Goal: Task Accomplishment & Management: Use online tool/utility

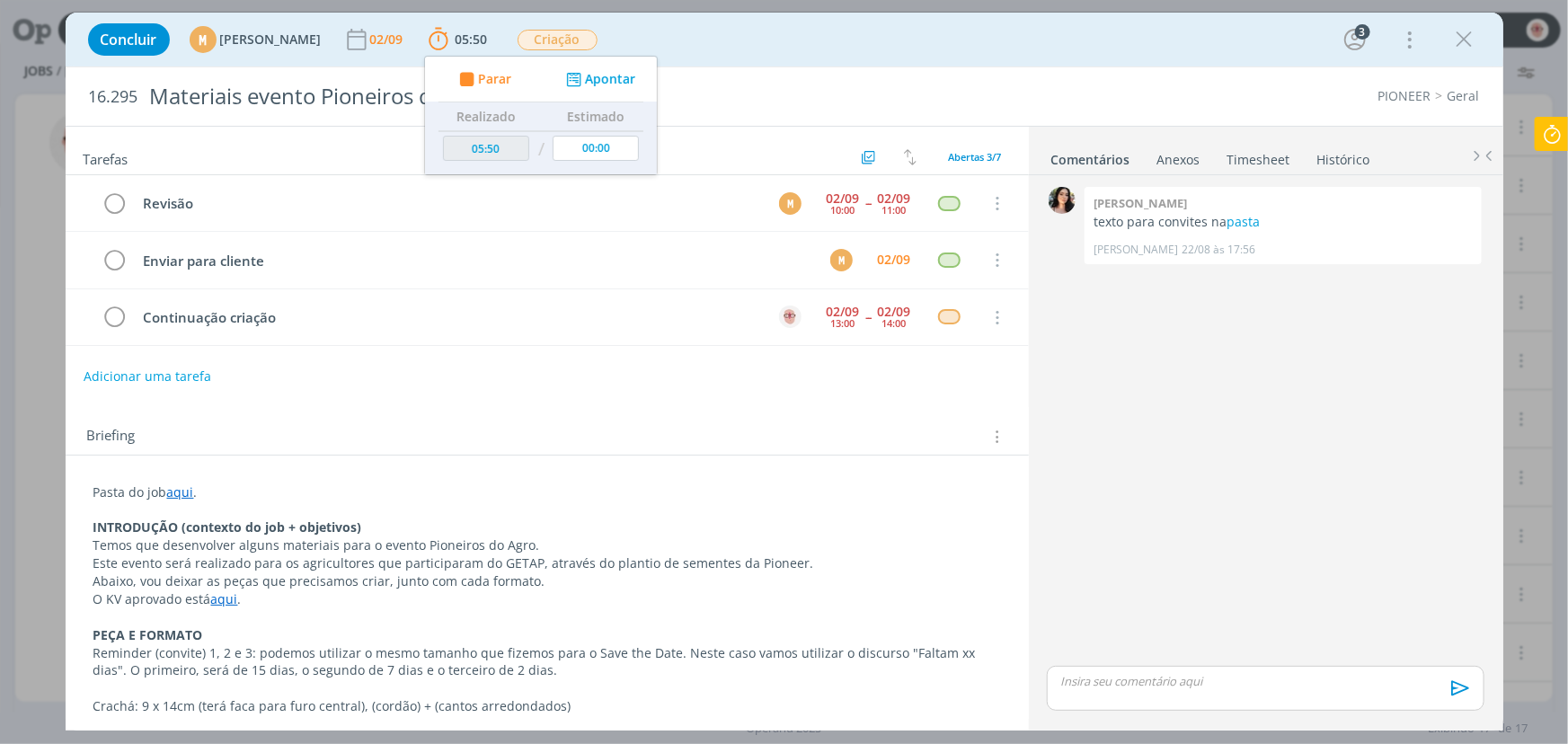
scroll to position [244, 0]
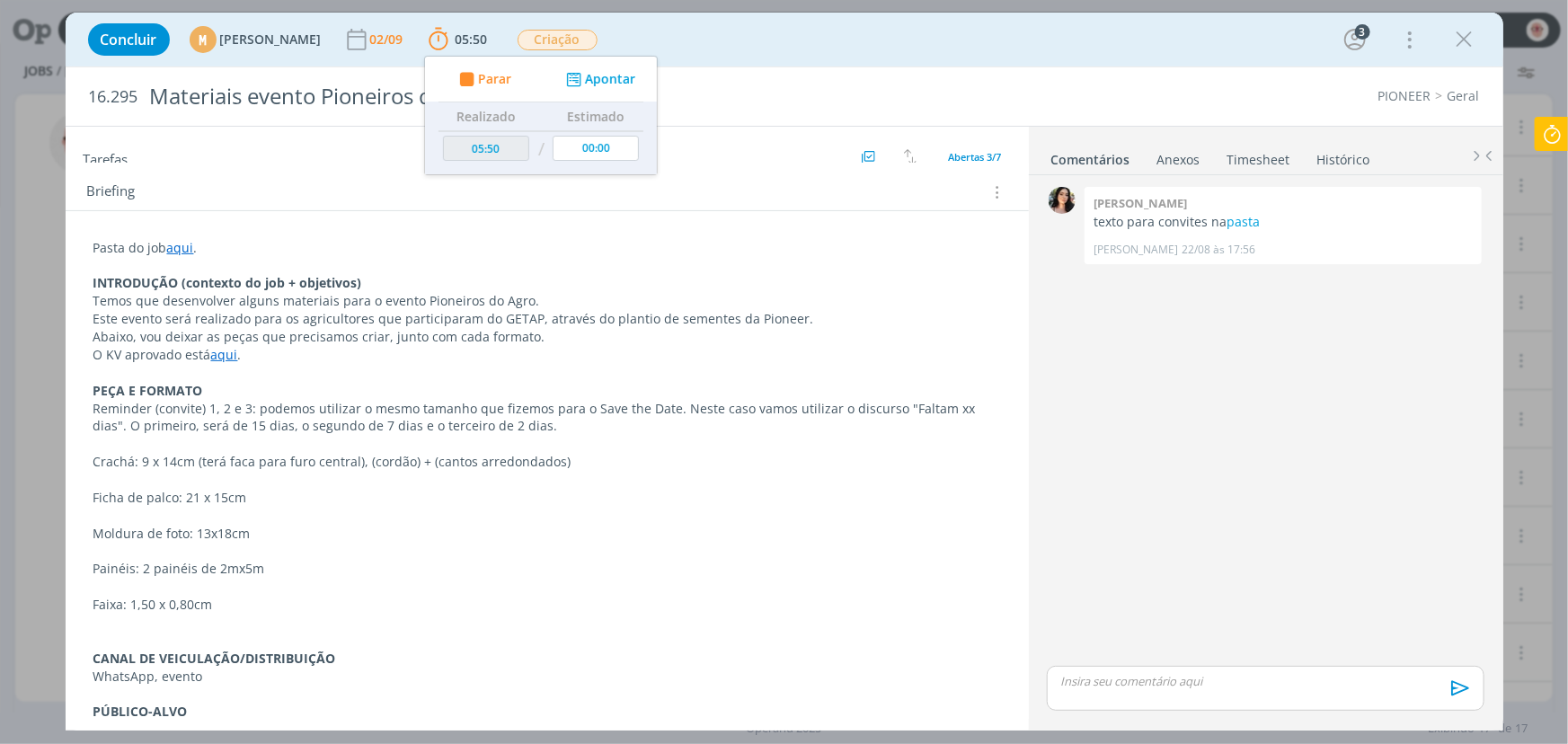
click at [1547, 139] on icon at bounding box center [1551, 134] width 33 height 35
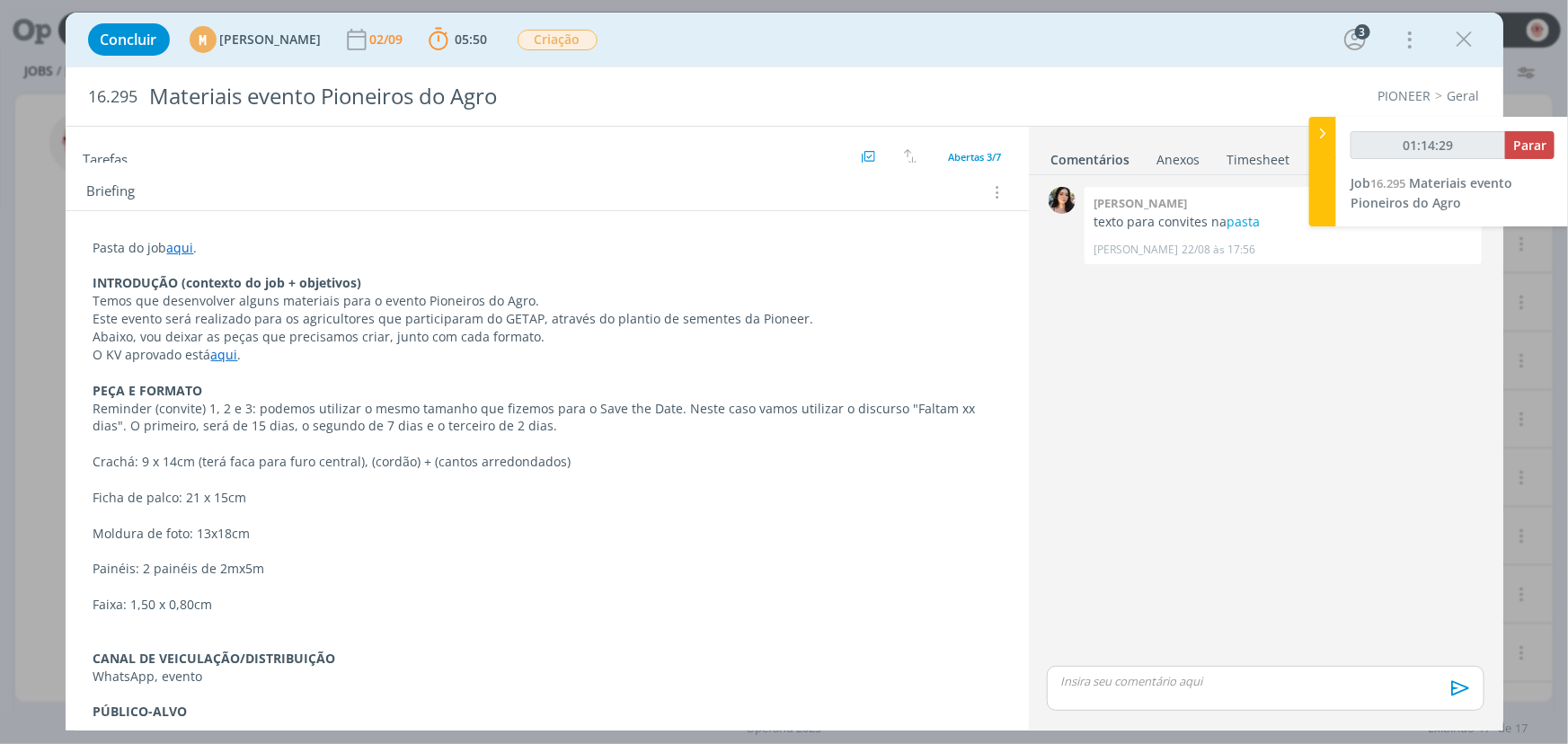
type input "01:14:30"
click at [1525, 153] on span "Parar" at bounding box center [1530, 145] width 34 height 17
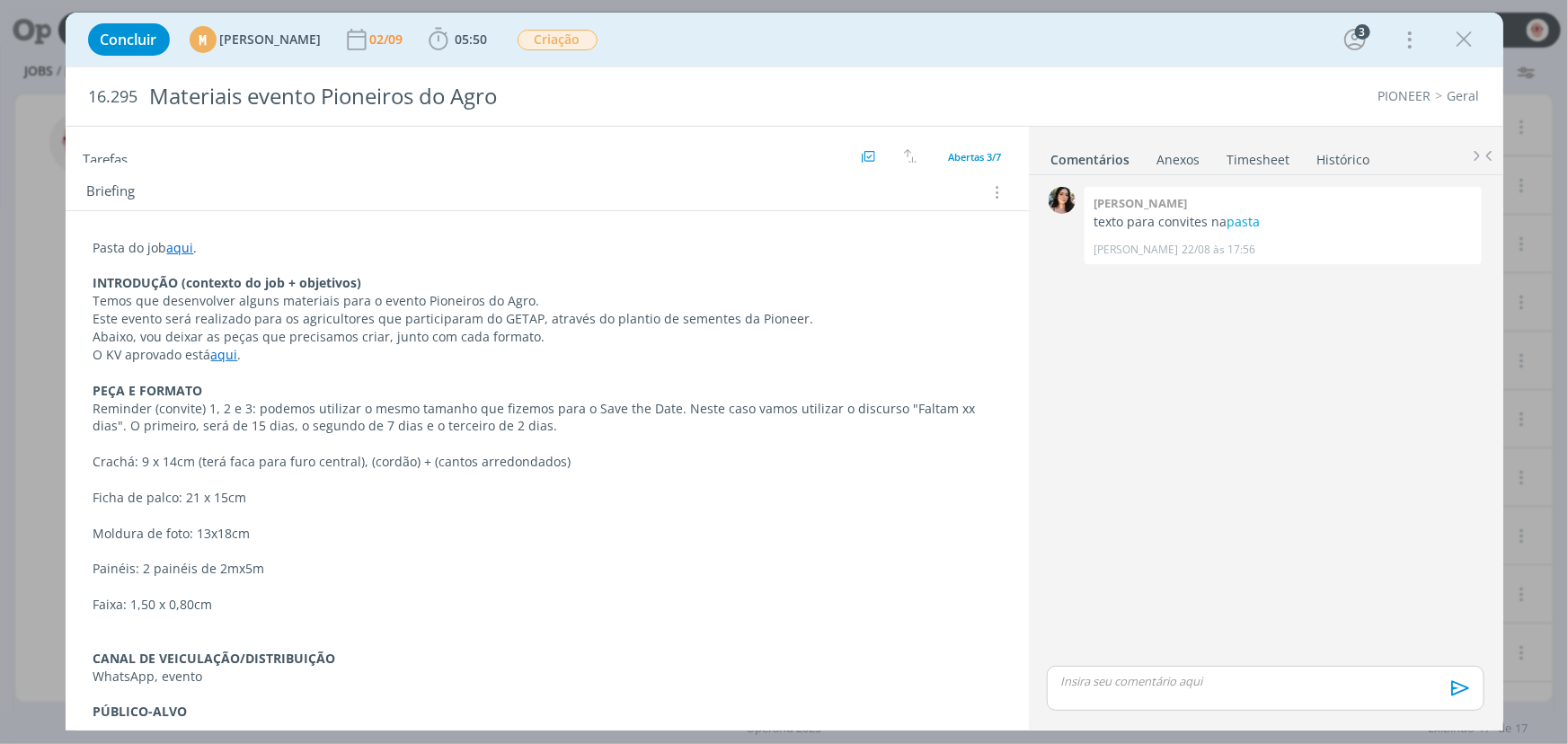
scroll to position [0, 0]
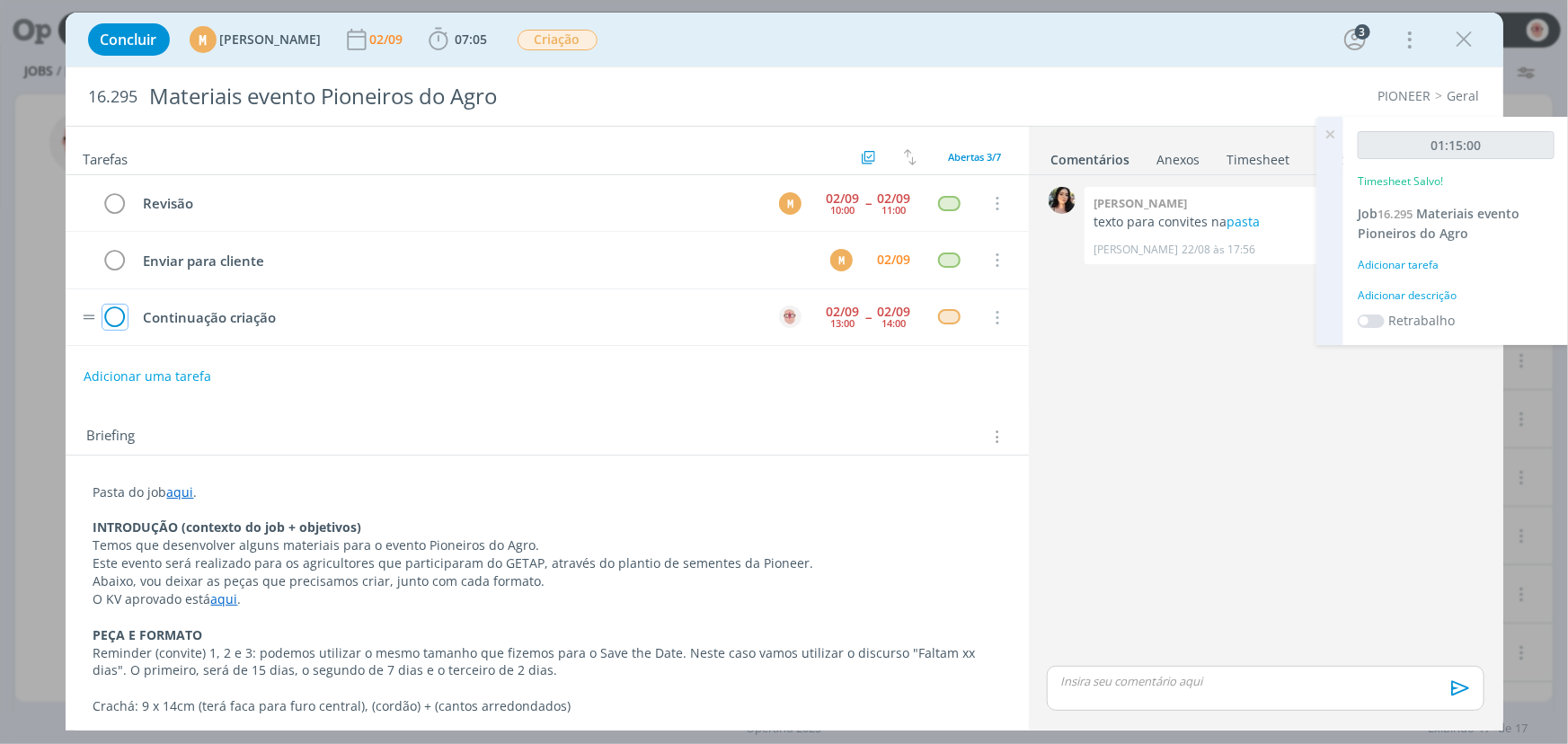
click at [117, 318] on icon "dialog" at bounding box center [115, 318] width 25 height 27
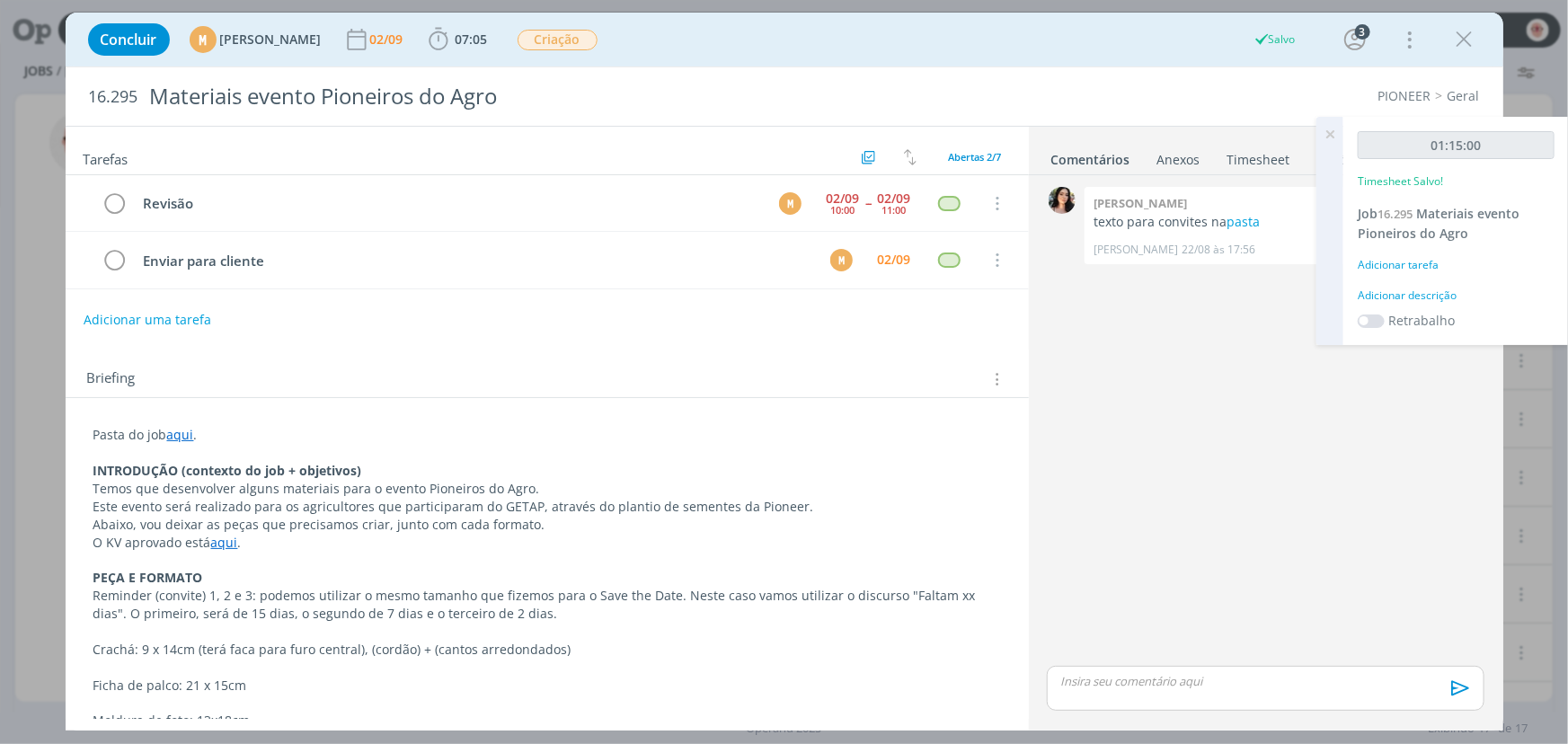
click at [1419, 294] on div "Adicionar descrição" at bounding box center [1455, 295] width 196 height 16
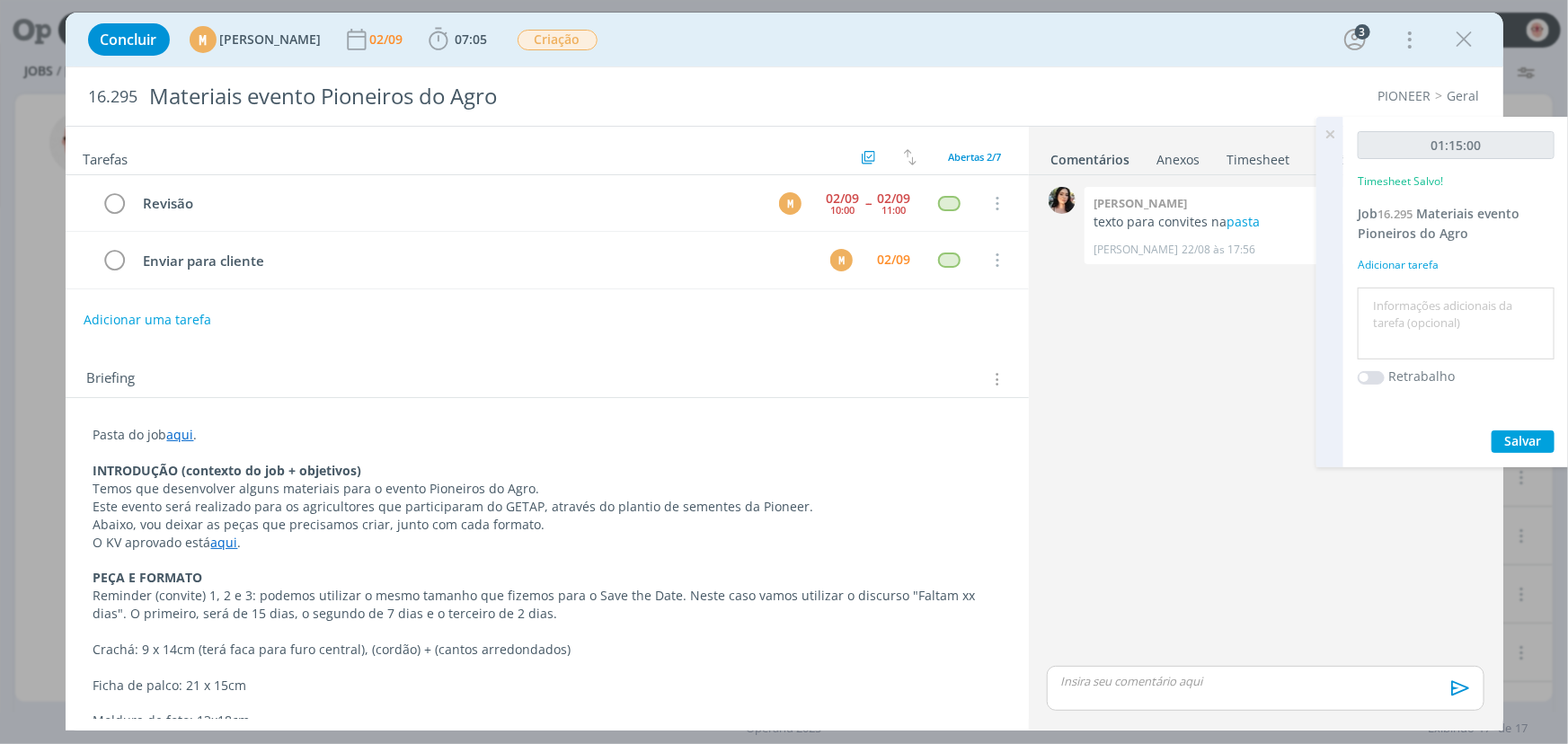
click at [1419, 294] on textarea at bounding box center [1456, 324] width 188 height 64
type textarea "Criação"
click at [1505, 440] on span "Salvar" at bounding box center [1523, 440] width 37 height 17
click at [1331, 131] on icon at bounding box center [1330, 134] width 33 height 35
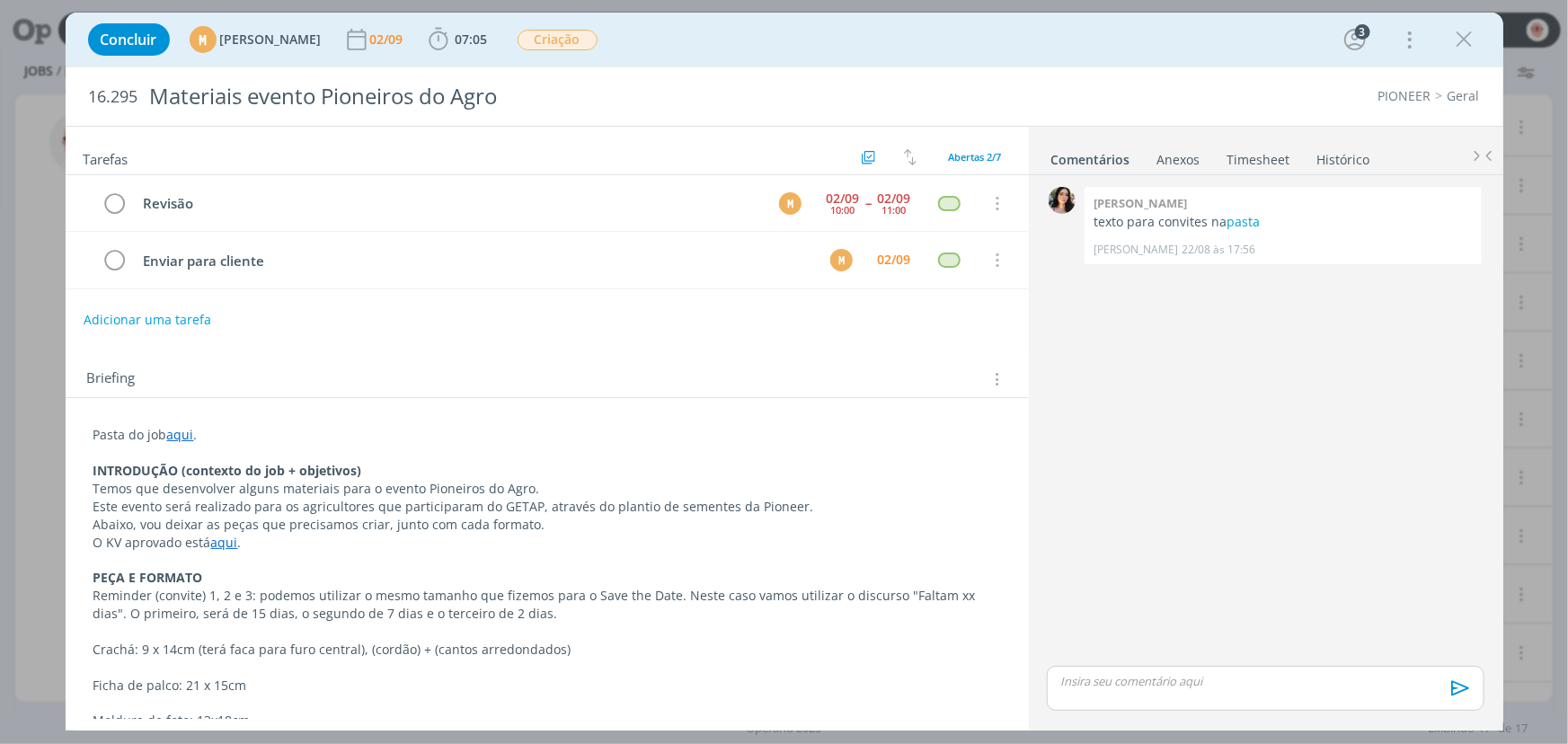
click at [1132, 690] on div "dialog" at bounding box center [1264, 688] width 437 height 45
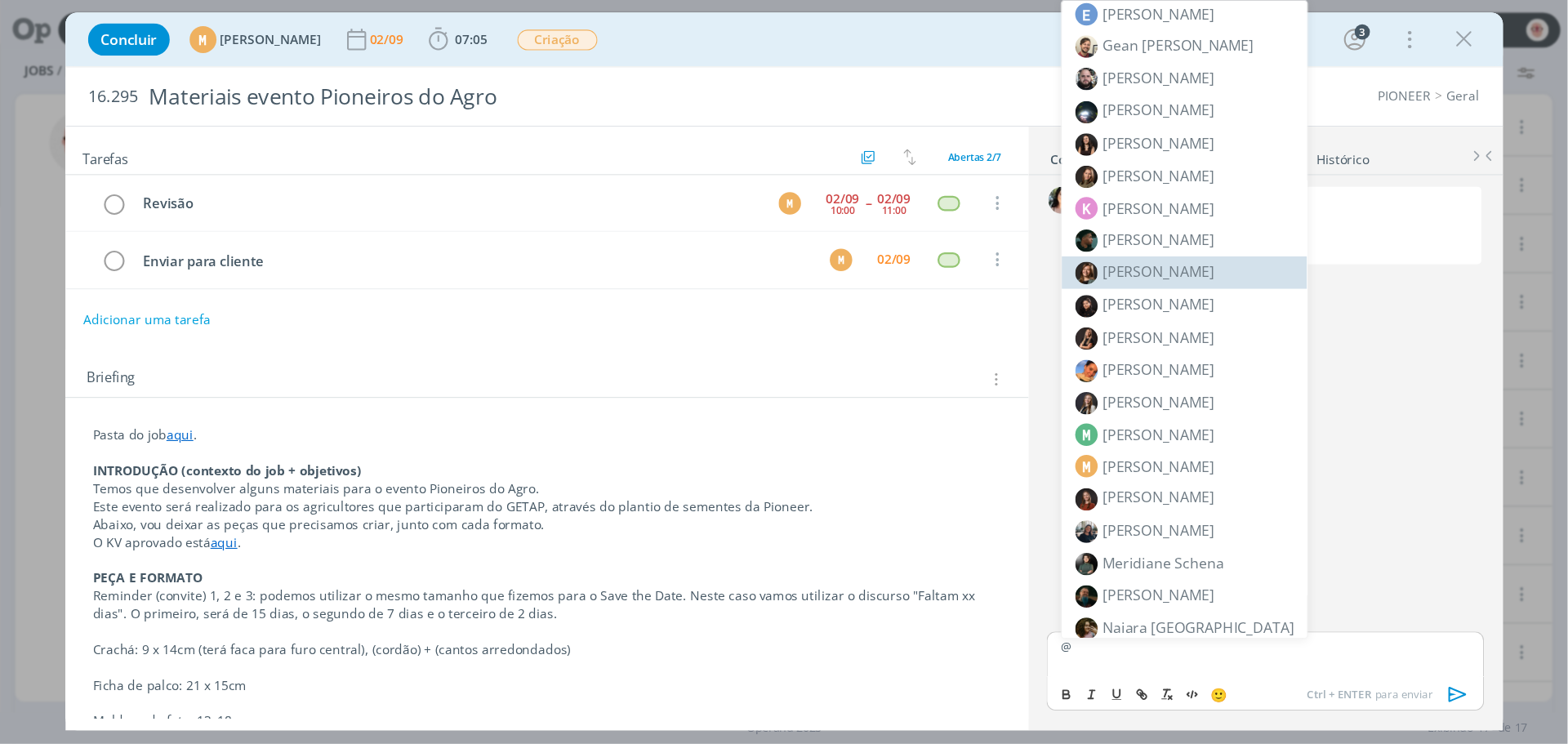
scroll to position [593, 0]
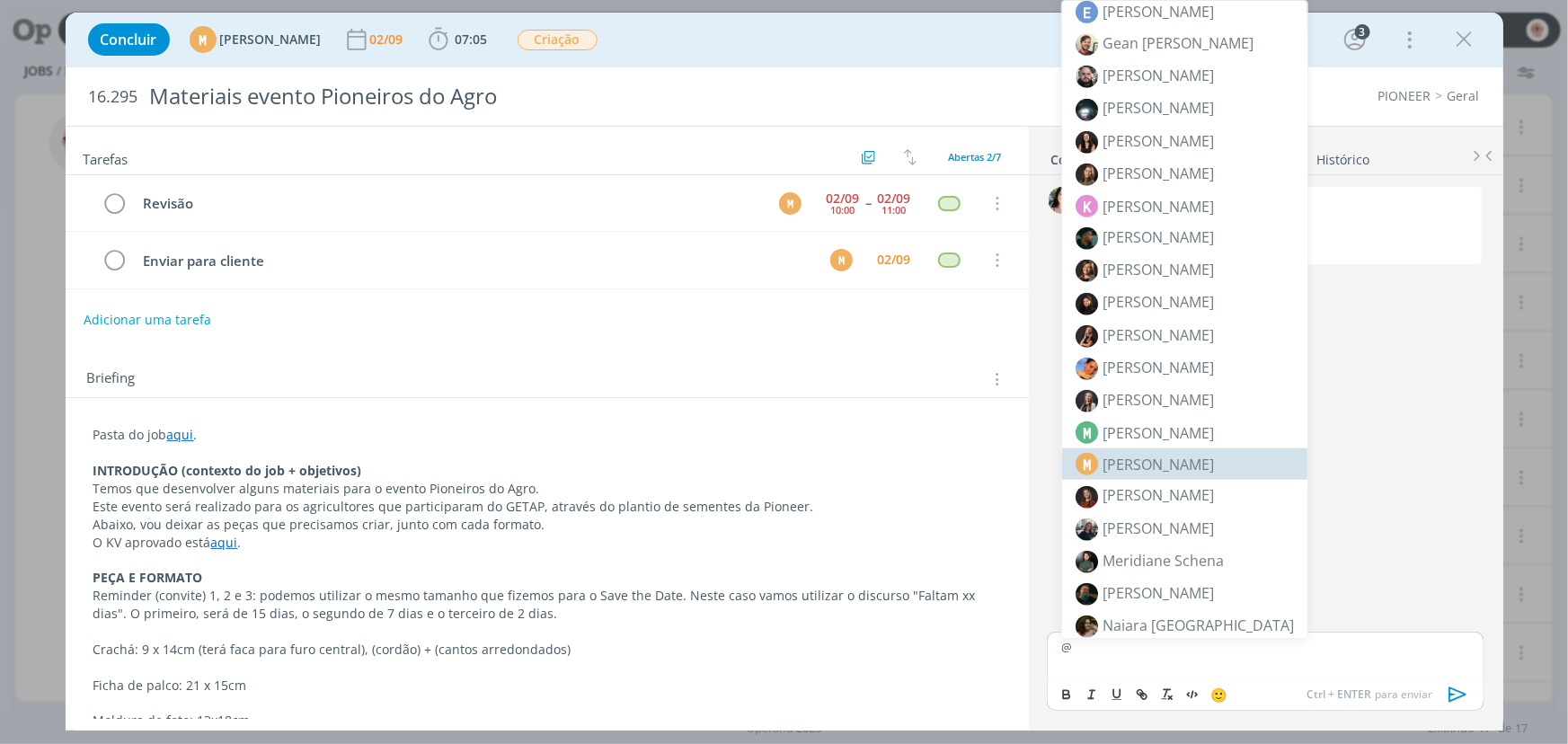
click at [1167, 459] on span "[PERSON_NAME]" at bounding box center [1158, 464] width 112 height 21
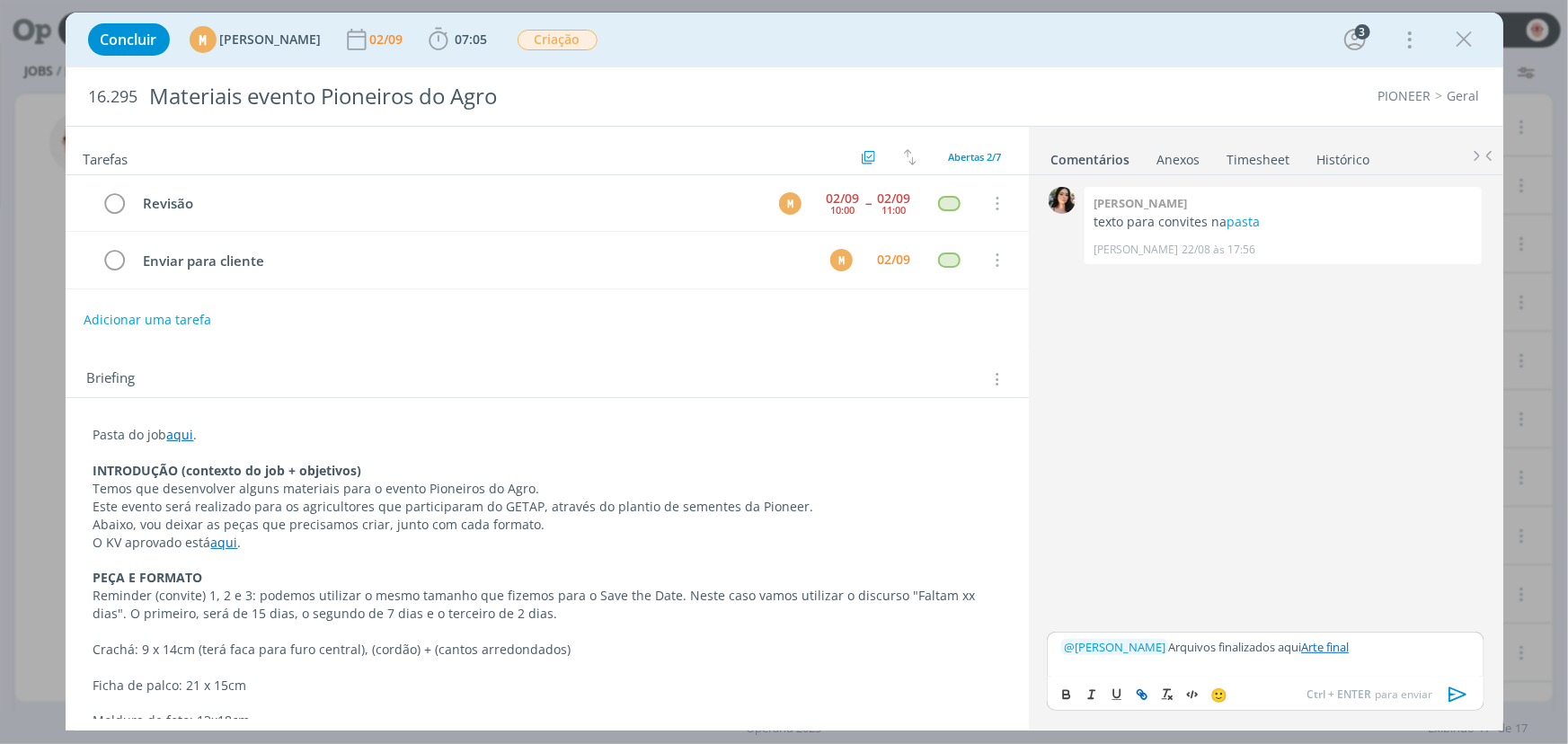
click at [1455, 689] on icon "dialog" at bounding box center [1457, 694] width 27 height 27
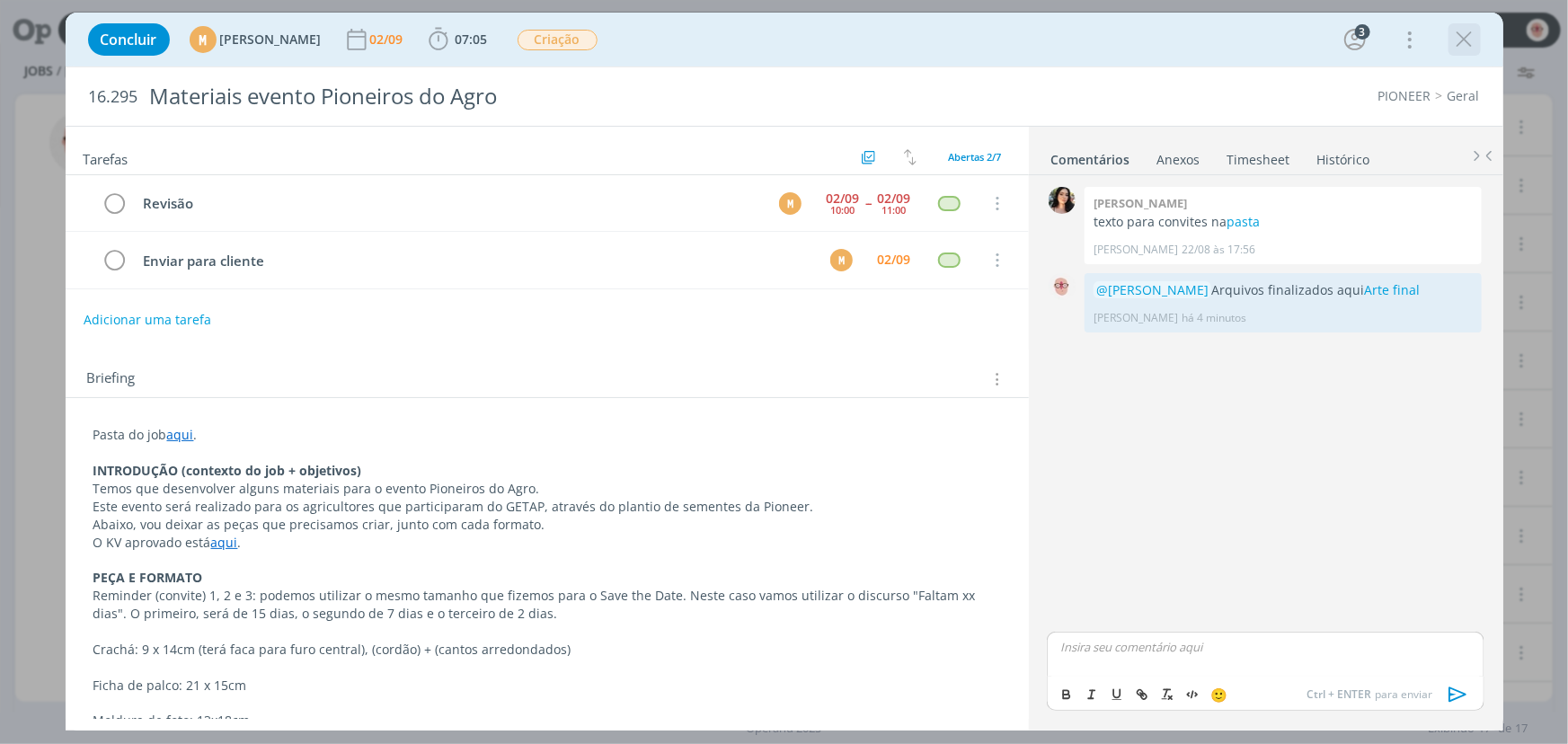
click at [1469, 32] on icon "dialog" at bounding box center [1464, 39] width 27 height 27
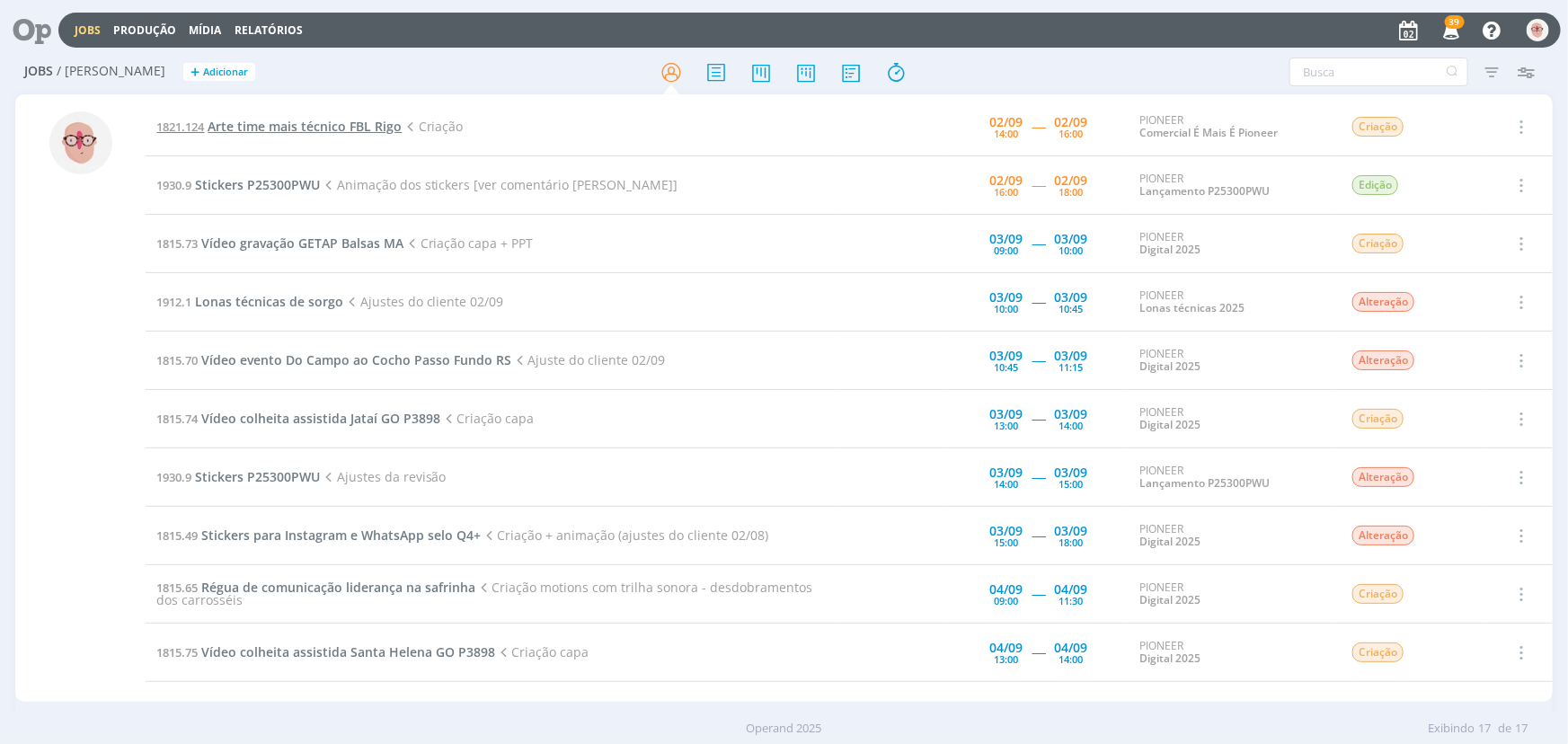
click at [272, 129] on span "Arte time mais técnico FBL Rigo" at bounding box center [304, 126] width 194 height 17
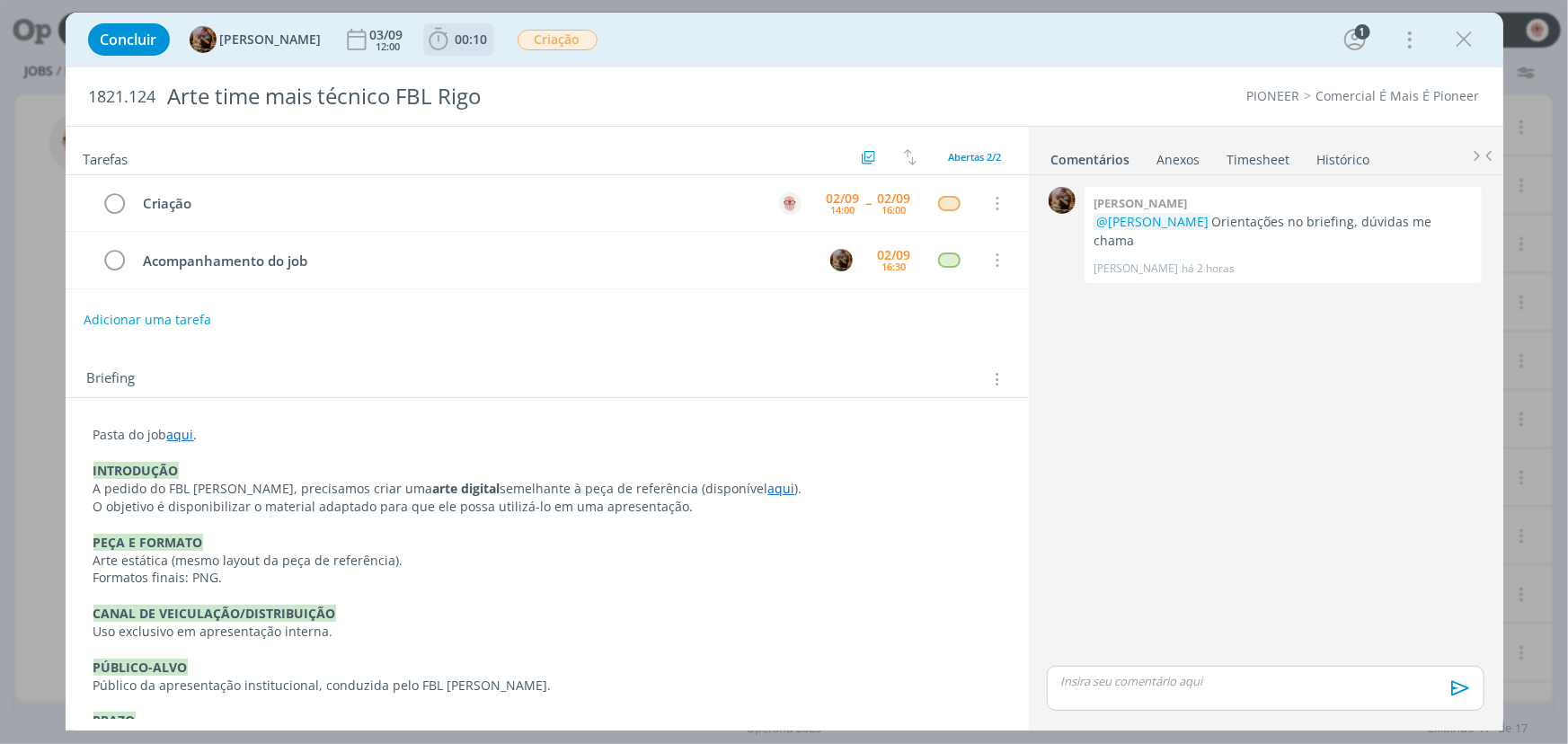
click at [452, 43] on icon "dialog" at bounding box center [438, 39] width 27 height 27
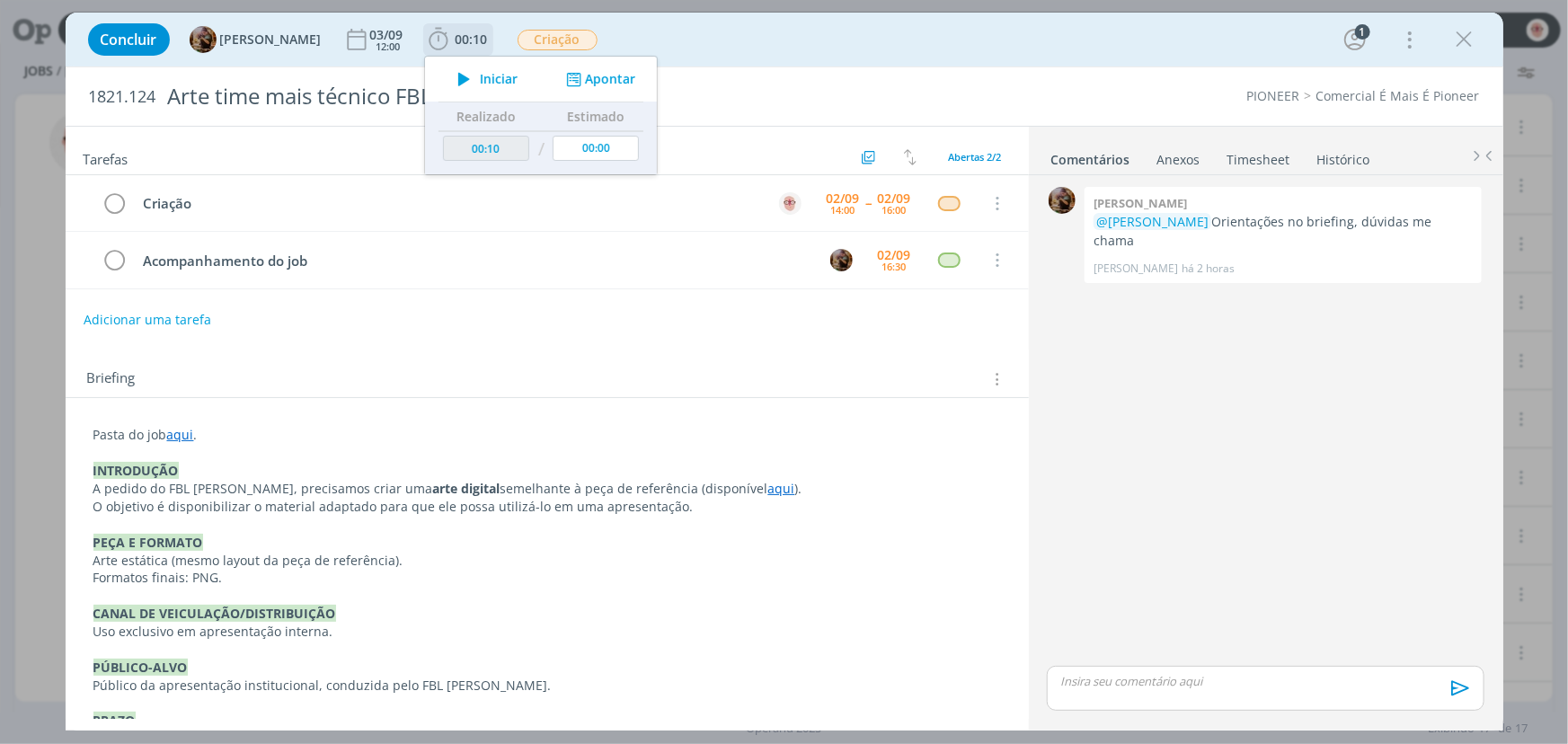
click at [476, 78] on icon "dialog" at bounding box center [464, 78] width 32 height 23
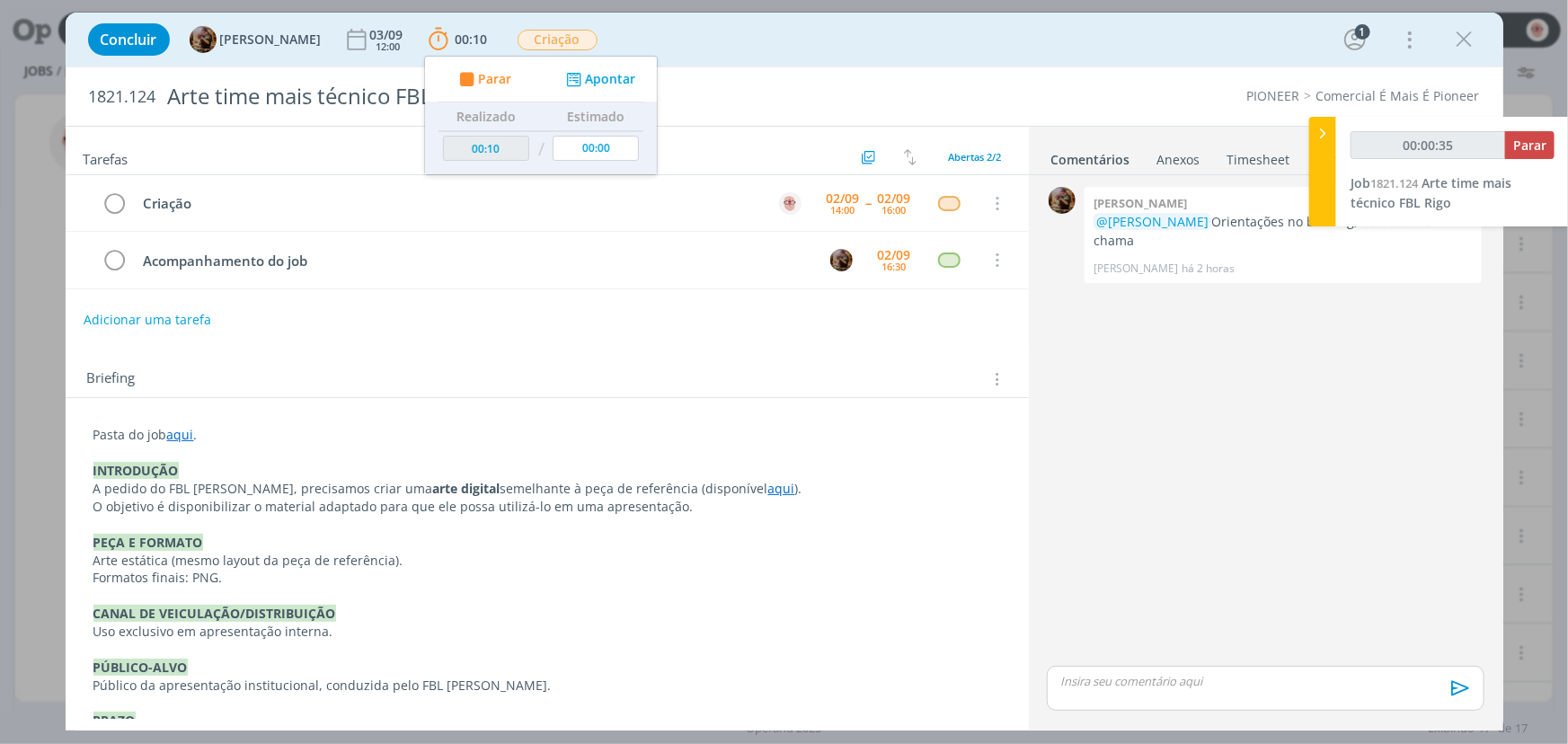
click at [768, 485] on link "aqui" at bounding box center [781, 488] width 27 height 17
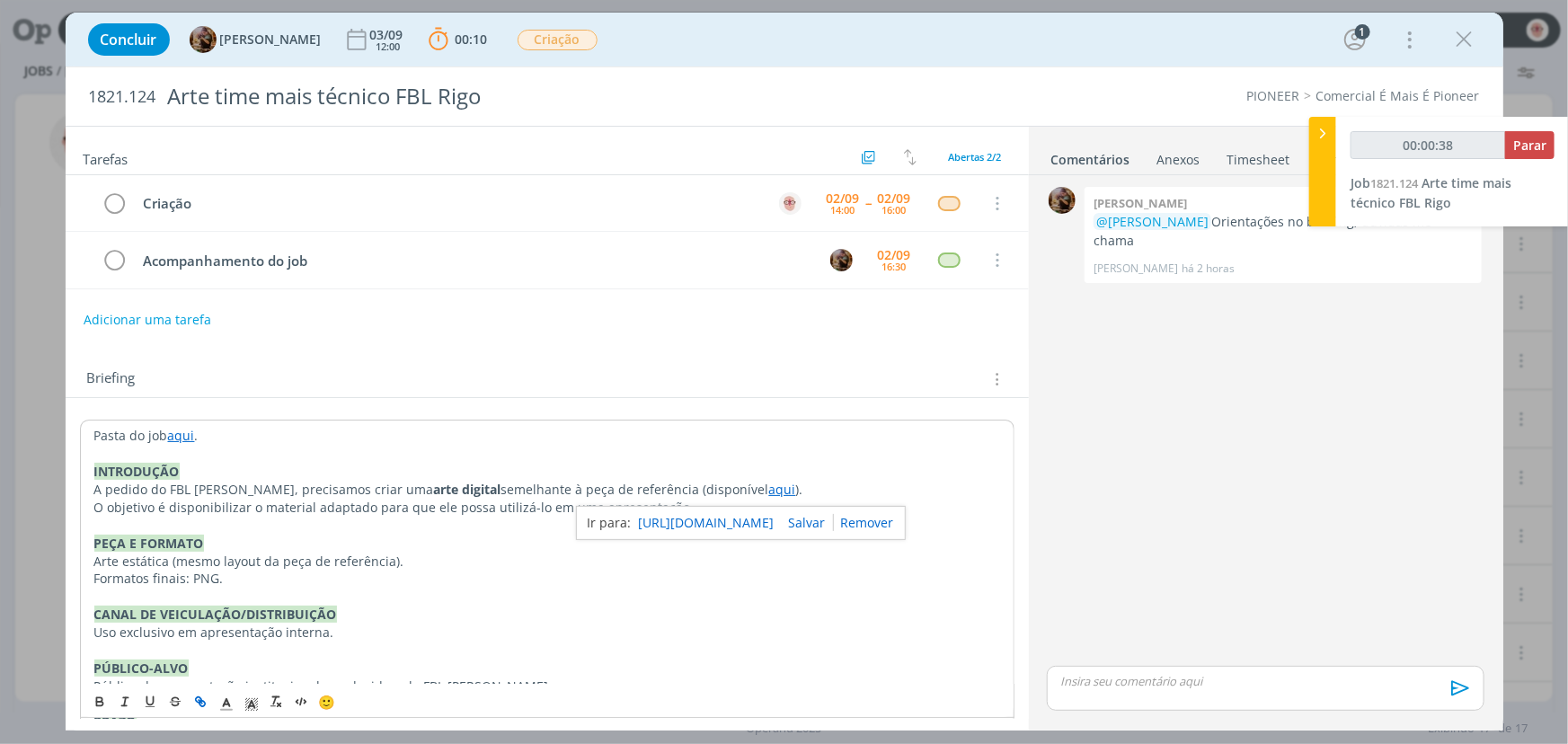
click at [734, 522] on link "[URL][DOMAIN_NAME]" at bounding box center [707, 522] width 136 height 23
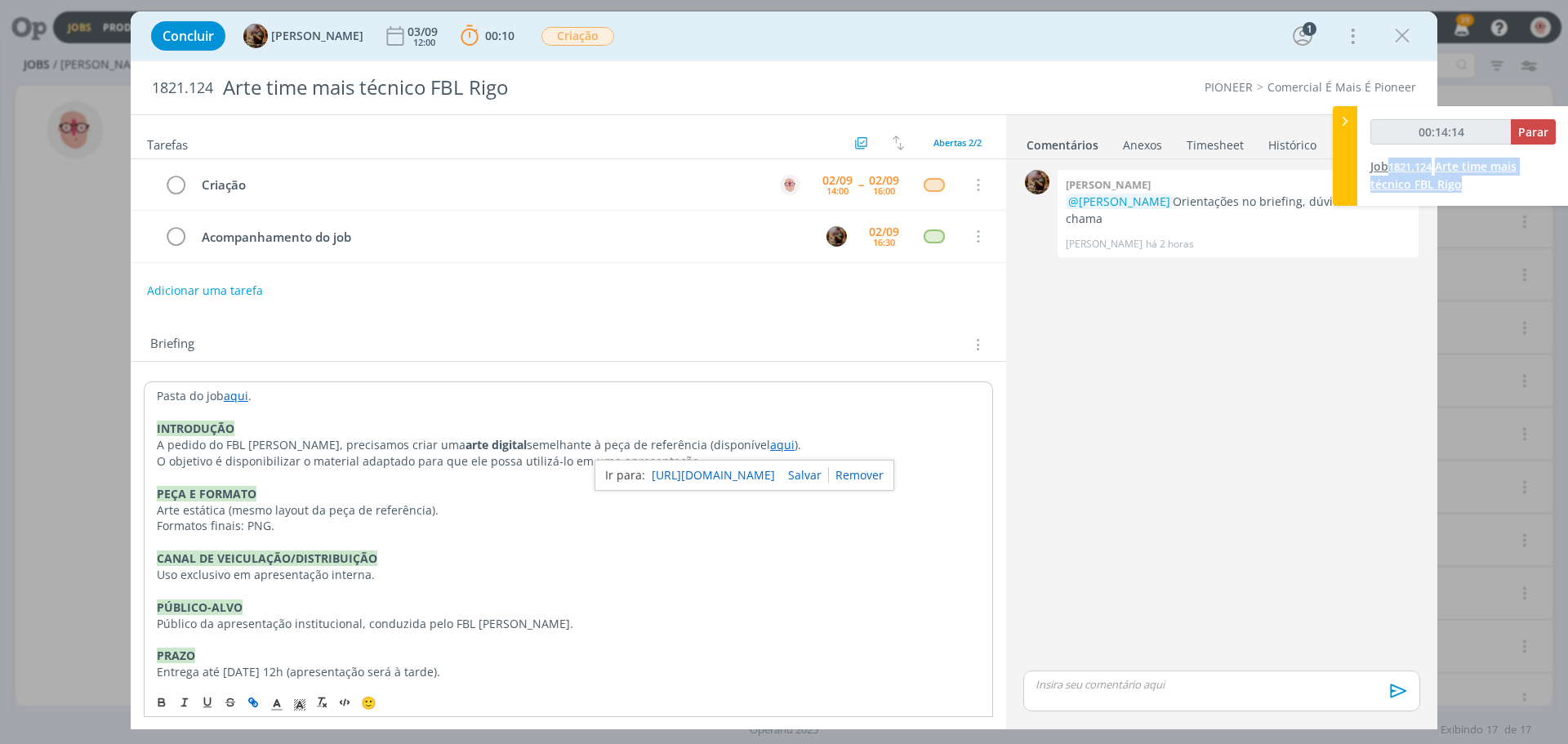
drag, startPoint x: 1472, startPoint y: 190, endPoint x: 1394, endPoint y: 168, distance: 81.0
click at [1394, 168] on div "00:14:14 Parar Job 1821.124 Arte time mais técnico FBL Rigo" at bounding box center [1463, 156] width 212 height 100
copy link "1821.124 Arte time mais técnico FBL Rigo"
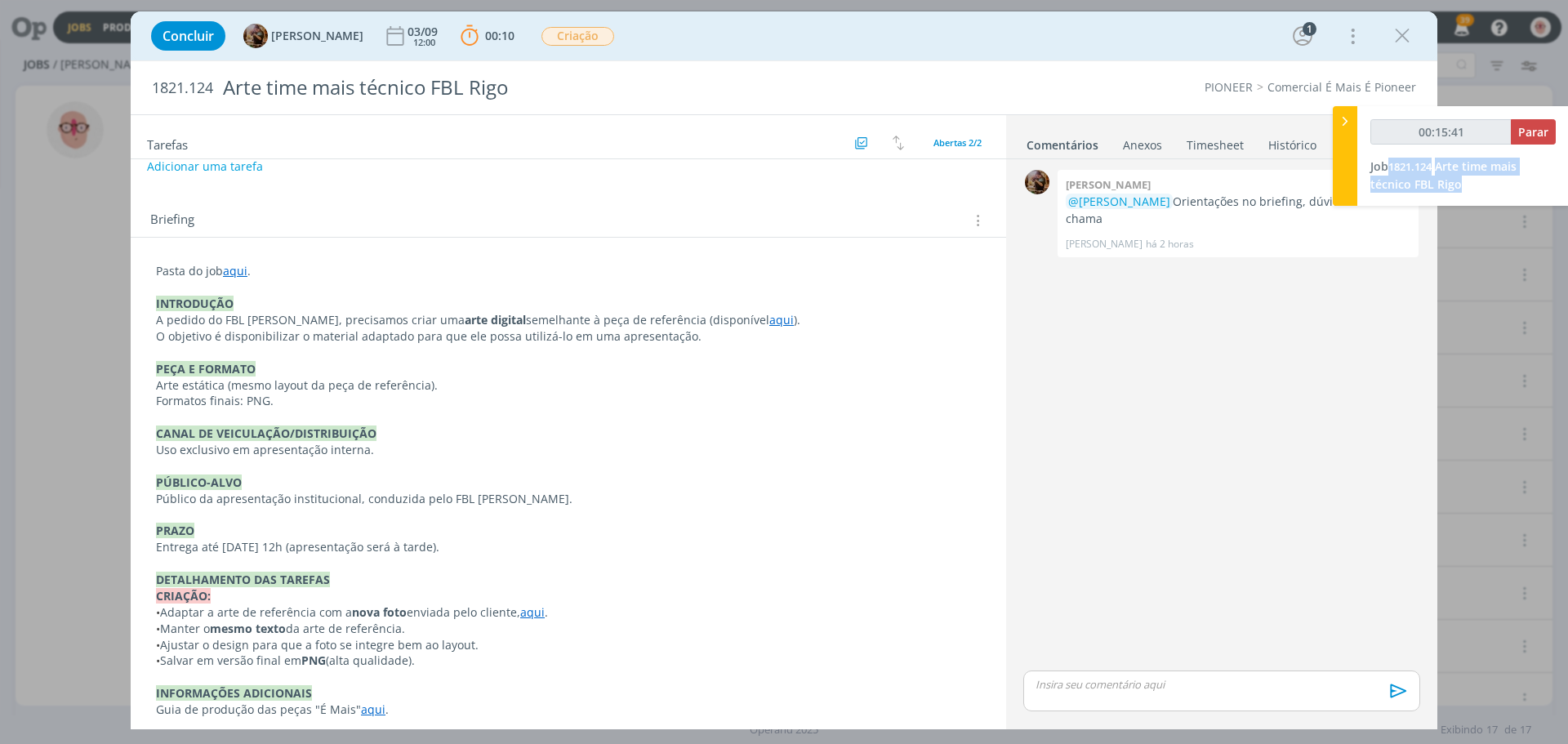
scroll to position [71, 0]
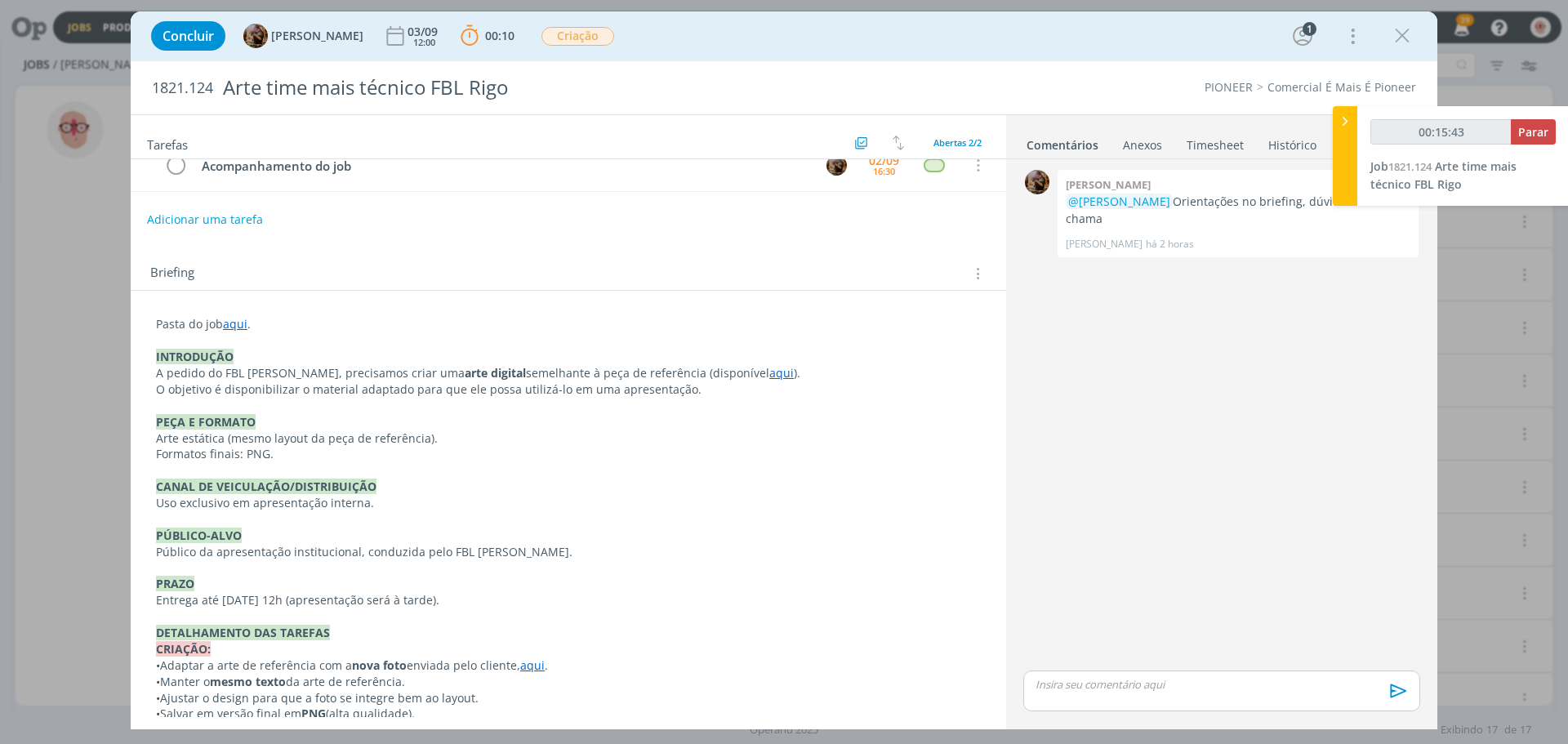
click at [770, 374] on link "aqui" at bounding box center [781, 372] width 25 height 15
click at [755, 406] on link "[URL][DOMAIN_NAME]" at bounding box center [714, 404] width 124 height 21
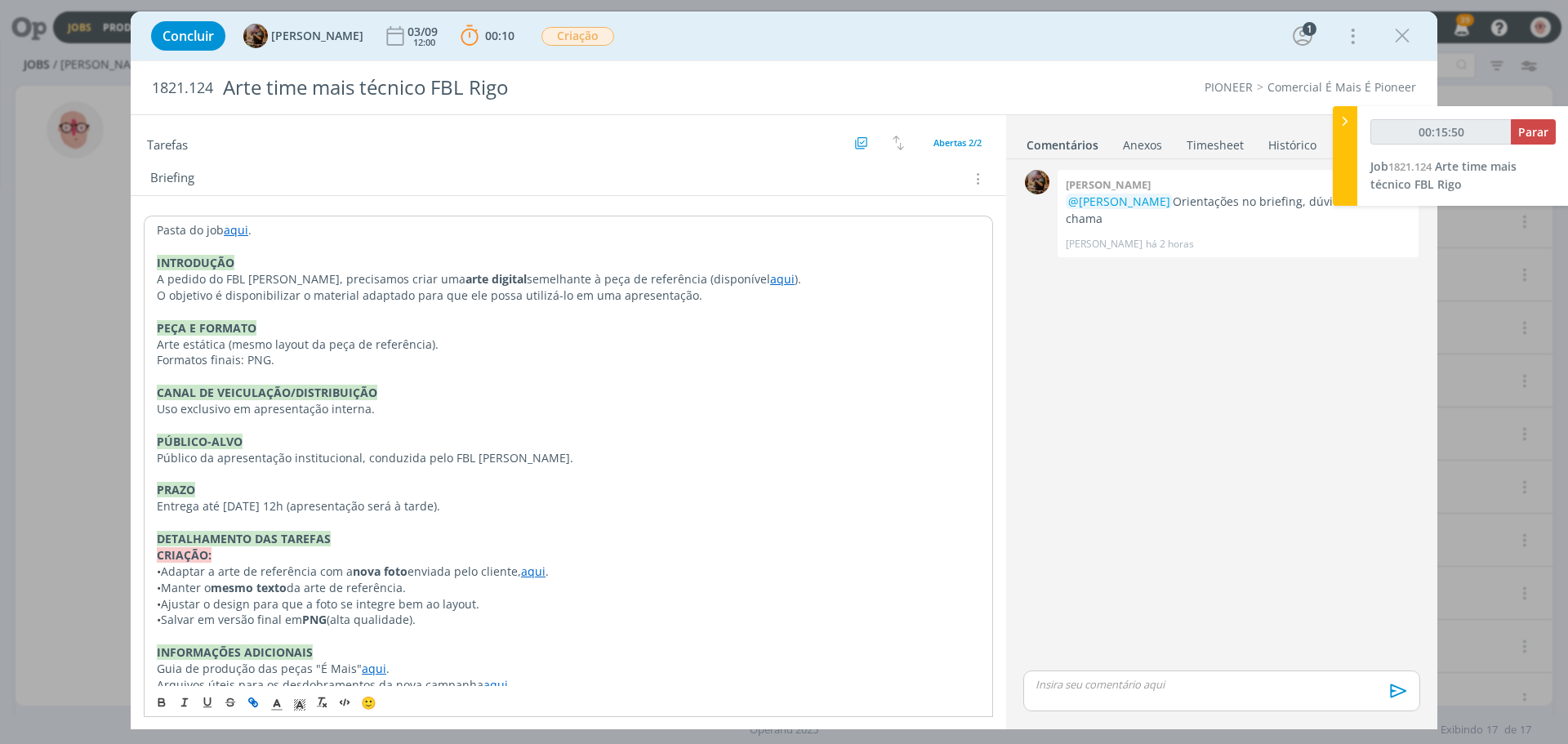
scroll to position [267, 0]
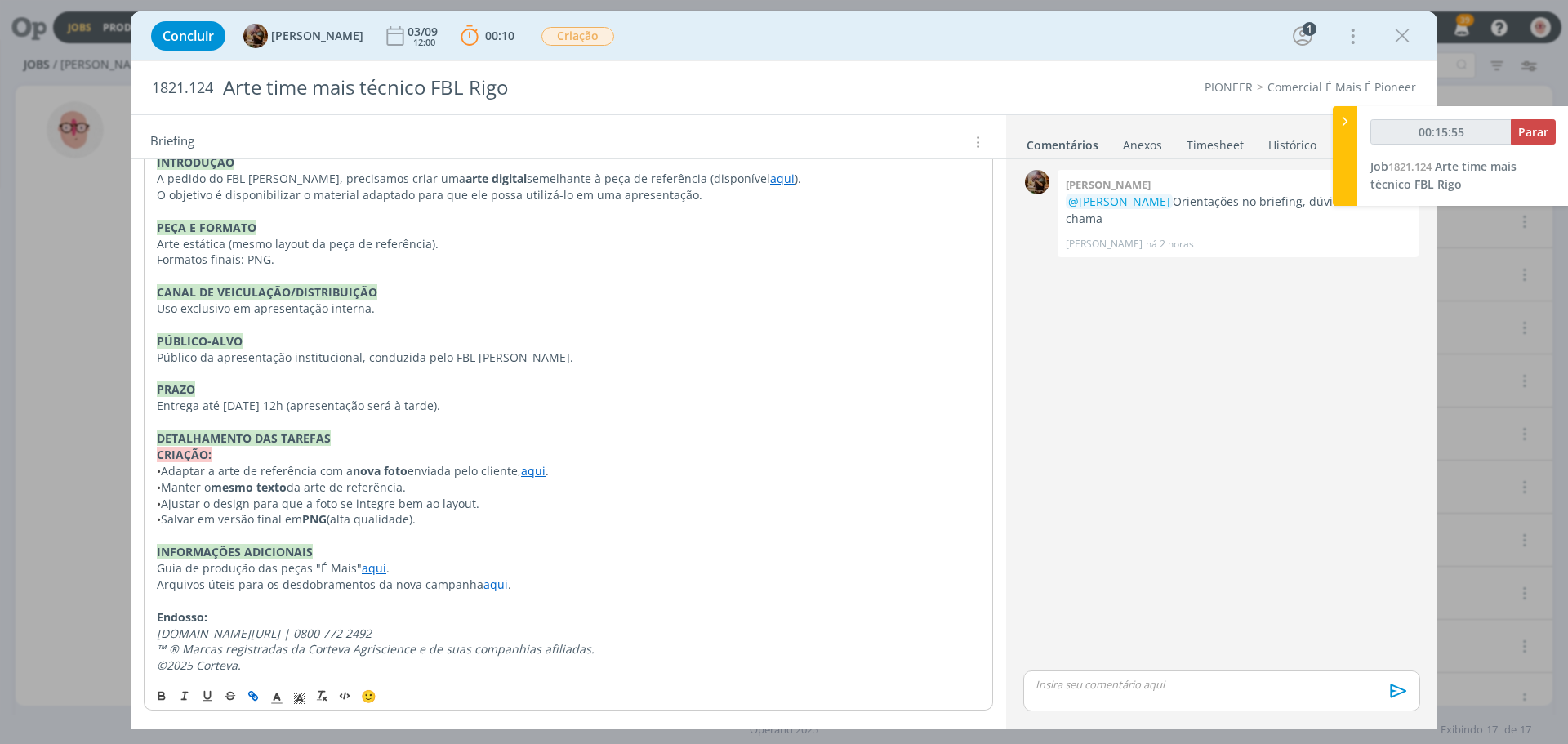
click at [537, 471] on link "aqui" at bounding box center [533, 471] width 25 height 15
click at [535, 505] on link "[URL][DOMAIN_NAME]" at bounding box center [484, 502] width 124 height 21
type input "00:44:41"
